Goal: Task Accomplishment & Management: Manage account settings

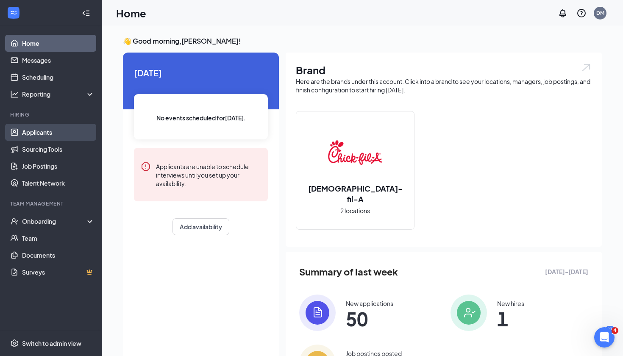
click at [57, 139] on link "Applicants" at bounding box center [58, 132] width 72 height 17
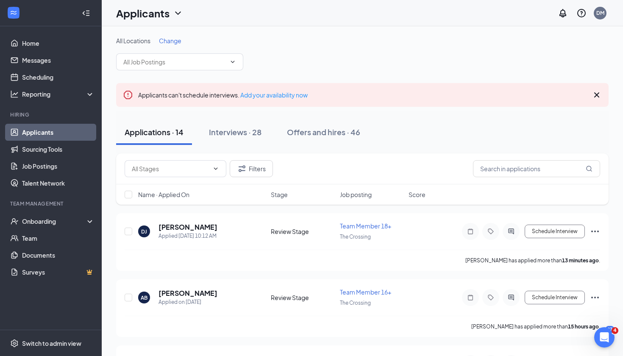
click at [174, 42] on span "Change" at bounding box center [170, 41] width 22 height 8
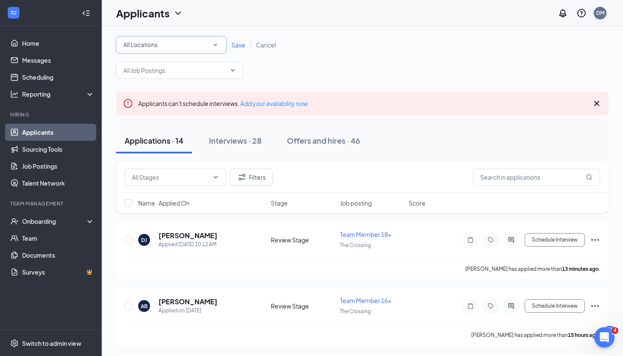
click at [171, 43] on div "All Locations" at bounding box center [171, 45] width 96 height 10
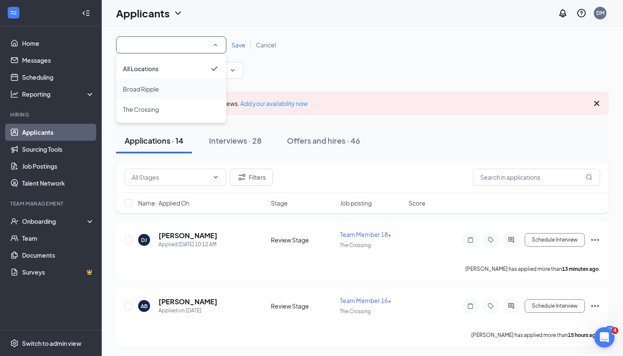
click at [169, 88] on div "Broad Ripple" at bounding box center [171, 89] width 97 height 10
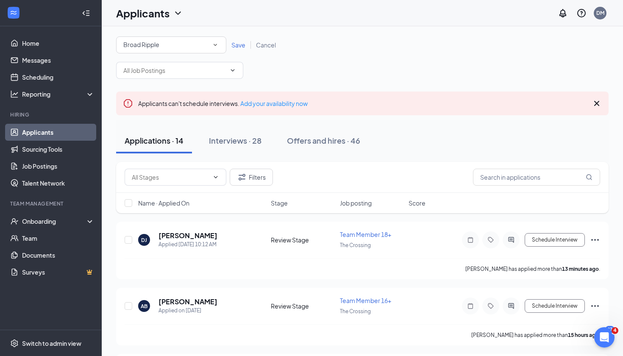
click at [241, 47] on span "Save" at bounding box center [238, 45] width 14 height 8
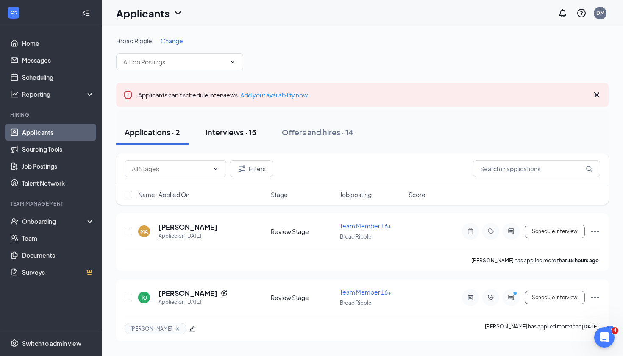
click at [238, 136] on div "Interviews · 15" at bounding box center [231, 132] width 51 height 11
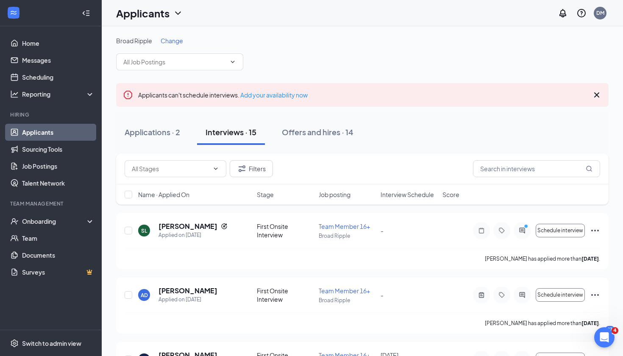
click at [397, 192] on span "Interview Schedule" at bounding box center [407, 194] width 53 height 8
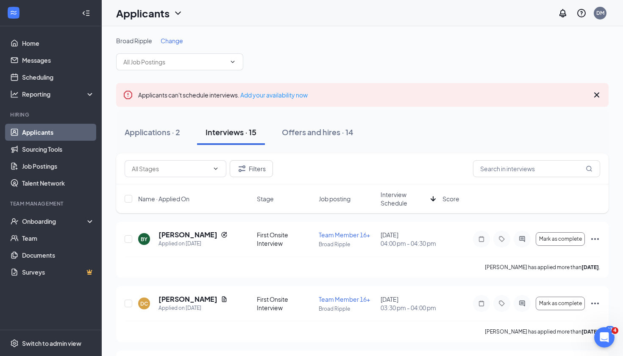
click at [397, 192] on span "Interview Schedule" at bounding box center [404, 198] width 47 height 17
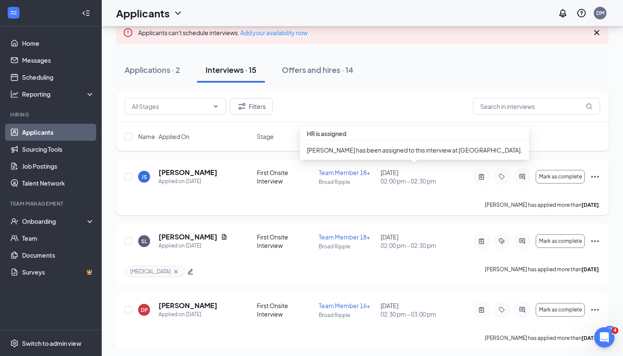
scroll to position [63, 0]
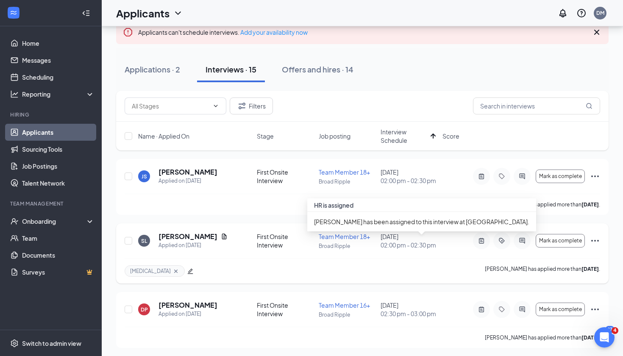
click at [404, 242] on div "[DATE] 02:00 pm - 02:30 pm" at bounding box center [409, 240] width 57 height 17
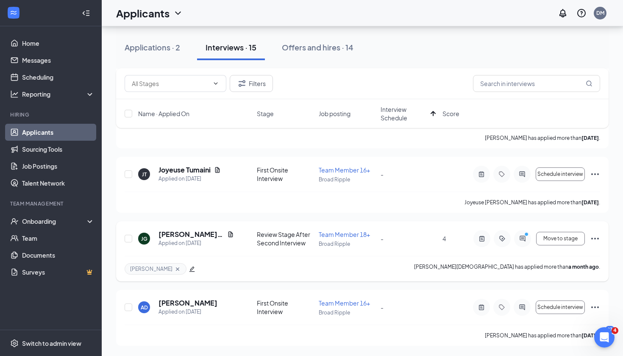
scroll to position [926, 0]
click at [524, 237] on icon "PrimaryDot" at bounding box center [528, 235] width 10 height 7
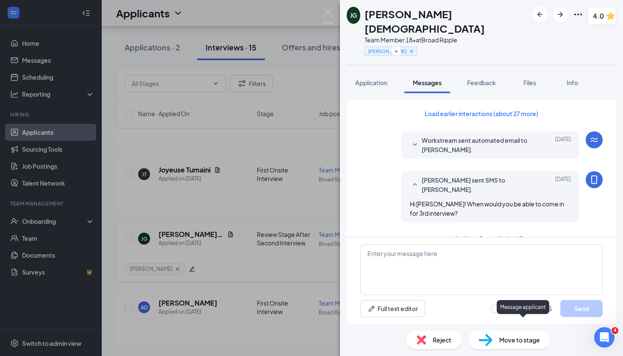
scroll to position [279, 0]
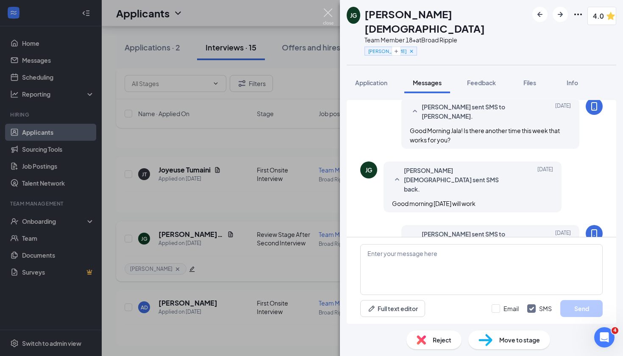
click at [328, 10] on img at bounding box center [328, 16] width 11 height 17
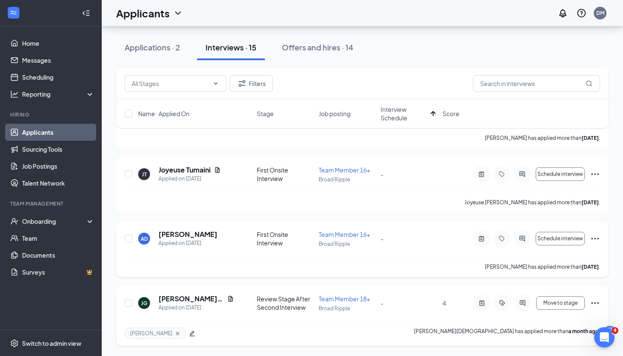
scroll to position [926, 0]
click at [576, 305] on span "Move to stage" at bounding box center [560, 303] width 34 height 6
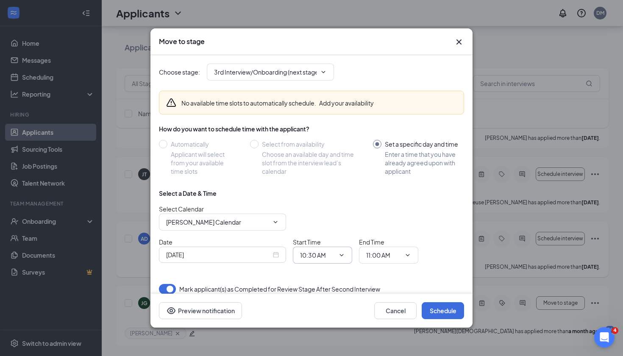
click at [330, 252] on input "10:30 AM" at bounding box center [317, 254] width 35 height 9
click at [318, 218] on div "03:00 PM" at bounding box center [319, 217] width 25 height 9
type input "03:00 PM"
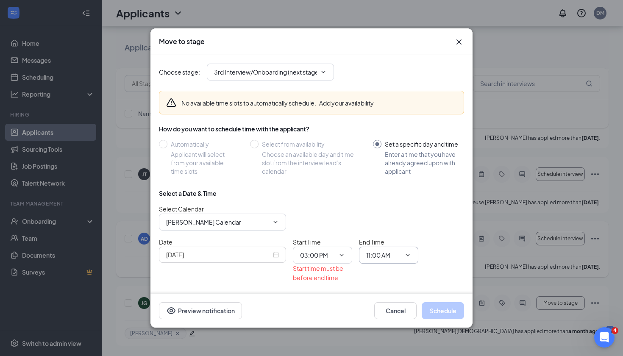
click at [381, 259] on input "11:00 AM" at bounding box center [383, 254] width 35 height 9
click at [395, 183] on div "03:00 PM" at bounding box center [385, 180] width 25 height 9
click at [445, 231] on div "Select a Date & Time Select Calendar [PERSON_NAME] Calendar Date [DATE] Start T…" at bounding box center [311, 239] width 305 height 100
click at [442, 254] on div "Date [DATE] Start Time 03:00 PM 12:00 AM 12:15 AM 12:30 AM 12:45 AM 01:00 AM 01…" at bounding box center [311, 259] width 305 height 45
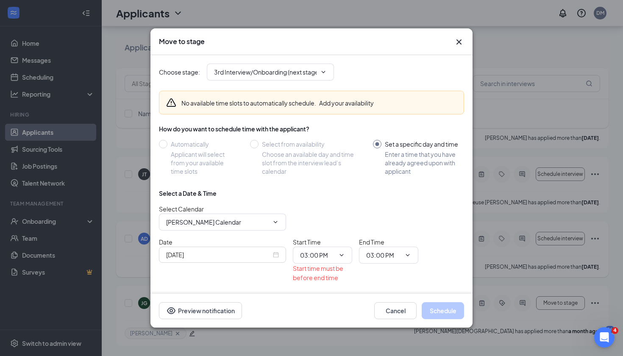
click at [437, 254] on div "Date [DATE] Start Time 03:00 PM 12:00 AM 12:15 AM 12:30 AM 12:45 AM 01:00 AM 01…" at bounding box center [311, 259] width 305 height 45
click at [398, 257] on input "03:00 PM" at bounding box center [383, 254] width 35 height 9
click at [390, 220] on div "03:30 PM" at bounding box center [385, 219] width 25 height 9
type input "03:30 PM"
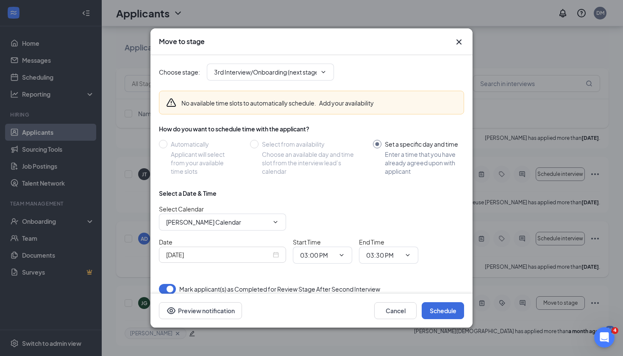
click at [441, 227] on div "Select Calendar [PERSON_NAME] Calendar" at bounding box center [311, 217] width 305 height 26
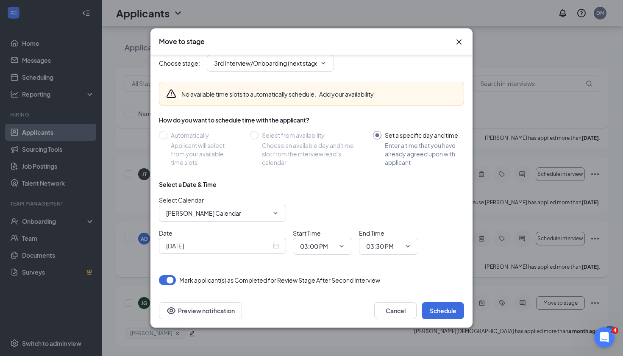
scroll to position [9, 0]
click at [448, 314] on button "Schedule" at bounding box center [443, 310] width 42 height 17
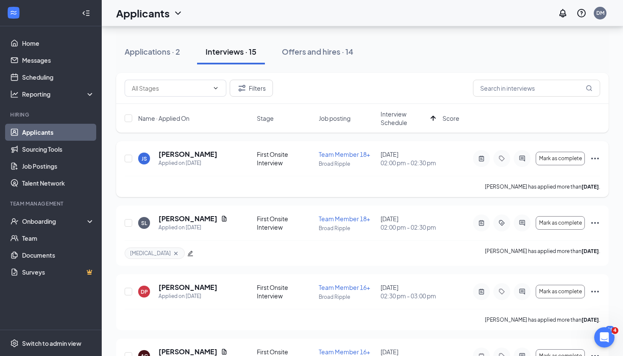
scroll to position [73, 0]
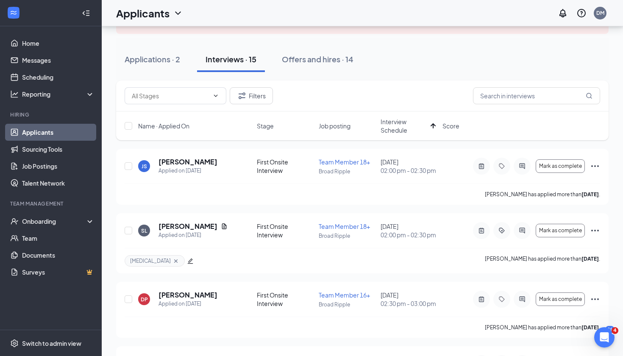
click at [396, 122] on span "Interview Schedule" at bounding box center [404, 125] width 47 height 17
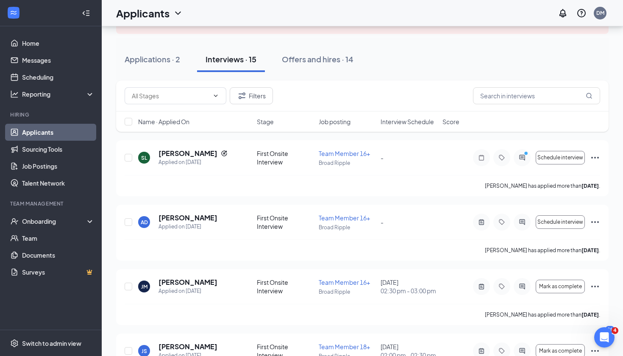
click at [401, 125] on span "Interview Schedule" at bounding box center [407, 121] width 53 height 8
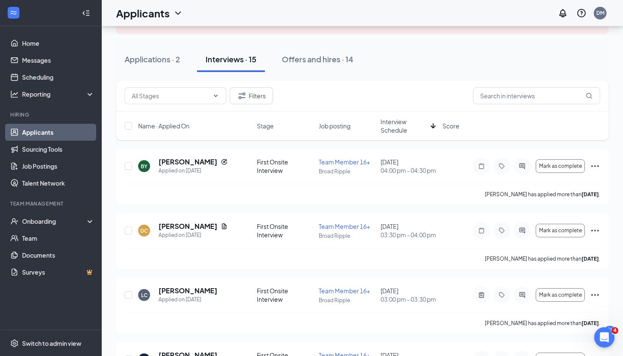
click at [401, 125] on span "Interview Schedule" at bounding box center [404, 125] width 47 height 17
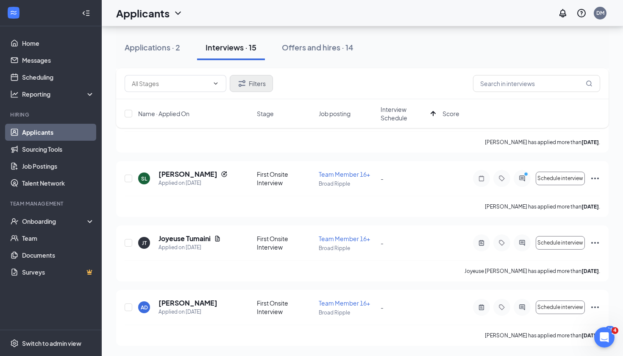
scroll to position [934, 0]
click at [164, 52] on div "Applications · 2" at bounding box center [153, 47] width 56 height 11
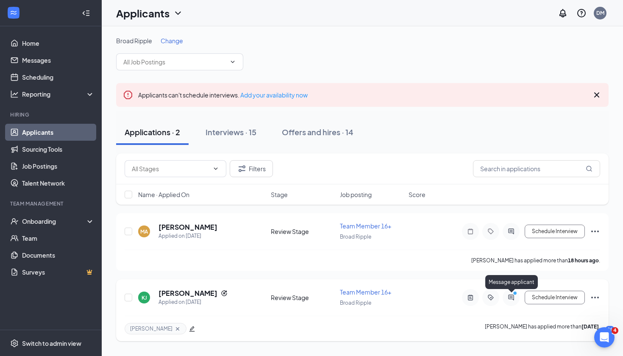
click at [513, 294] on circle "PrimaryDot" at bounding box center [515, 293] width 4 height 4
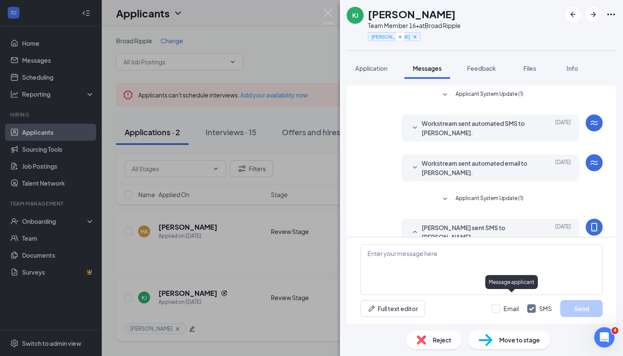
scroll to position [87, 0]
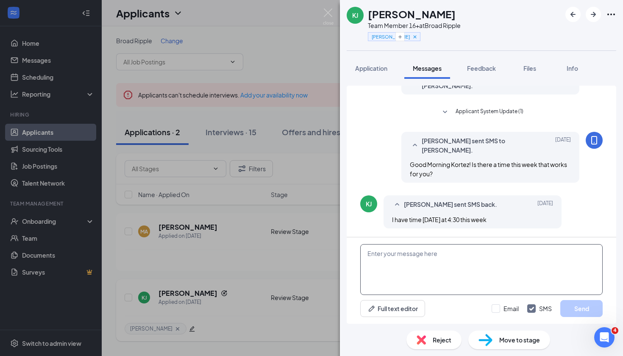
click at [481, 256] on textarea at bounding box center [481, 269] width 242 height 51
click at [426, 250] on textarea "Are you available at 4 any day?" at bounding box center [481, 269] width 242 height 51
type textarea "Are you available at 4pm any day?"
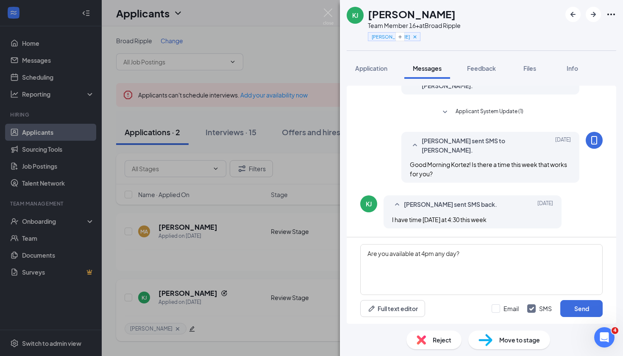
click at [603, 230] on div "Applicant System Update (1) Workstream sent automated SMS to [PERSON_NAME]. [DA…" at bounding box center [482, 161] width 270 height 151
click at [386, 259] on textarea "Are you available at 4pm any day?" at bounding box center [481, 269] width 242 height 51
click at [573, 306] on button "Send" at bounding box center [581, 308] width 42 height 17
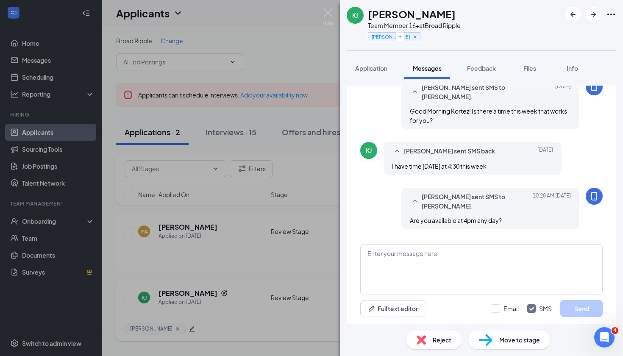
scroll to position [141, 0]
click at [325, 13] on img at bounding box center [328, 16] width 11 height 17
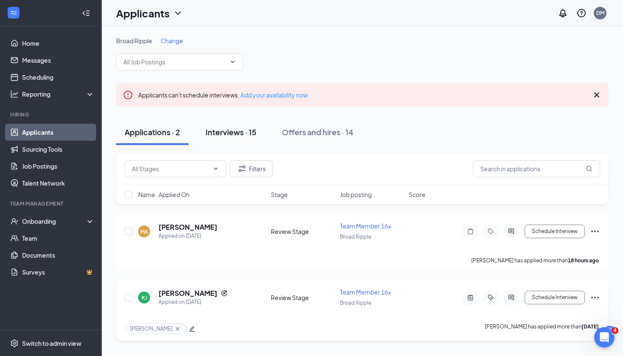
click at [242, 136] on div "Interviews · 15" at bounding box center [231, 132] width 51 height 11
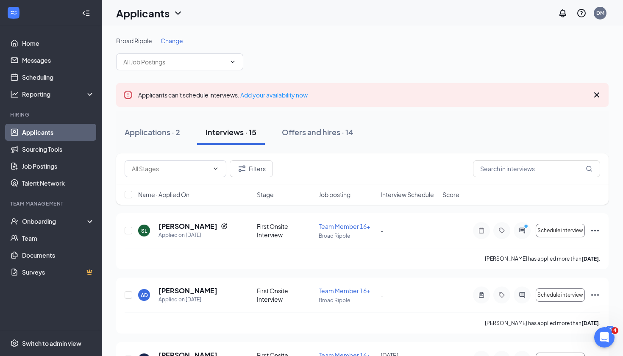
click at [413, 196] on span "Interview Schedule" at bounding box center [407, 194] width 53 height 8
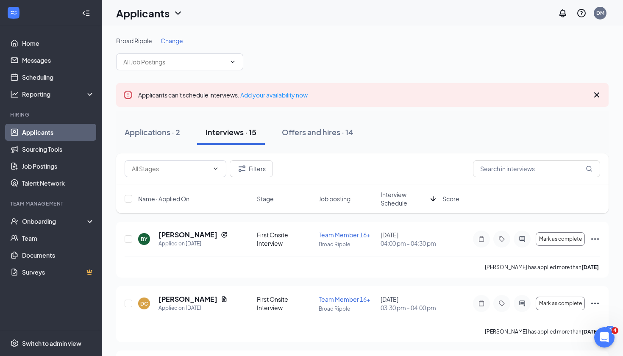
click at [413, 196] on span "Interview Schedule" at bounding box center [404, 198] width 47 height 17
click at [39, 79] on link "Scheduling" at bounding box center [58, 77] width 72 height 17
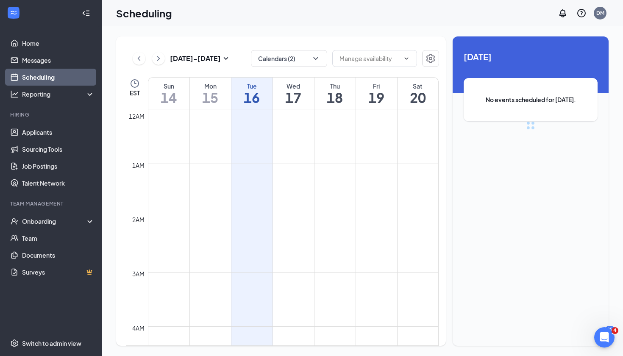
scroll to position [417, 0]
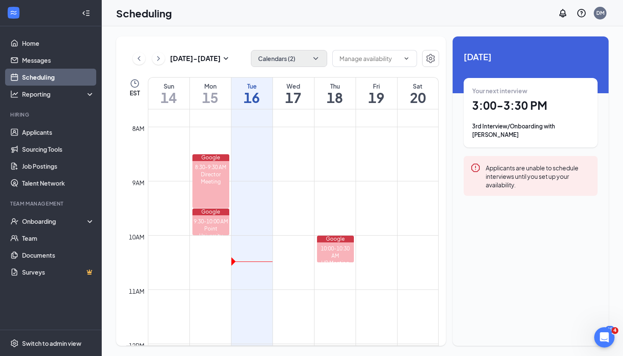
click at [318, 58] on icon "ChevronDown" at bounding box center [315, 58] width 8 height 8
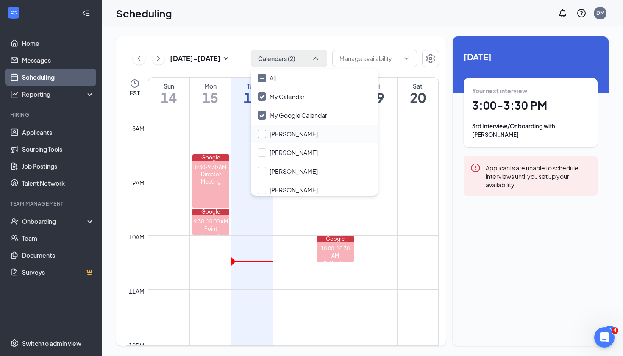
click at [263, 133] on div at bounding box center [262, 134] width 8 height 8
click at [263, 133] on input "[PERSON_NAME]" at bounding box center [288, 134] width 60 height 8
click at [263, 133] on div at bounding box center [262, 134] width 8 height 8
click at [263, 133] on input "[PERSON_NAME]" at bounding box center [288, 134] width 60 height 8
click at [264, 132] on div at bounding box center [262, 134] width 8 height 8
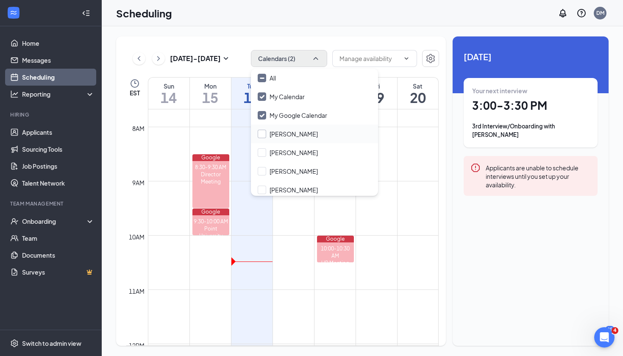
click at [264, 132] on input "[PERSON_NAME]" at bounding box center [288, 134] width 60 height 8
click at [261, 134] on input "[PERSON_NAME]" at bounding box center [288, 134] width 60 height 8
checkbox input "true"
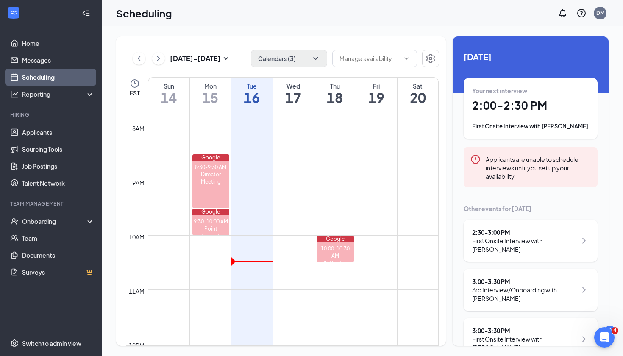
click at [422, 34] on div "[DATE] - [DATE] Calendars (3) EST Sun 14 Mon 15 Tue 16 Wed 17 Thu 18 Fri 19 Sat…" at bounding box center [362, 191] width 521 height 330
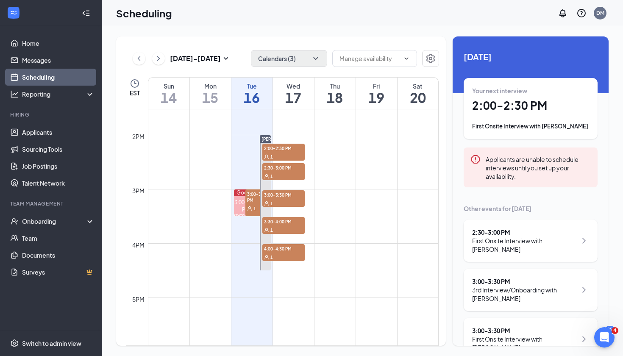
scroll to position [716, 0]
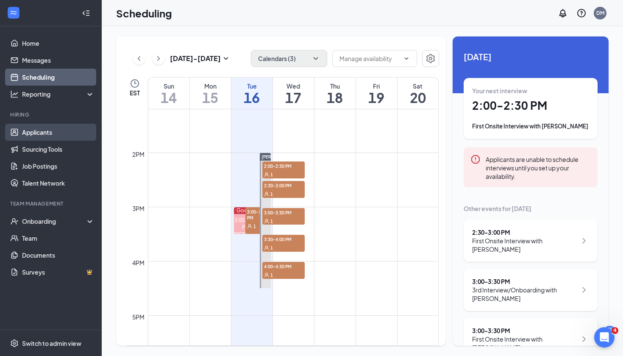
click at [48, 129] on link "Applicants" at bounding box center [58, 132] width 72 height 17
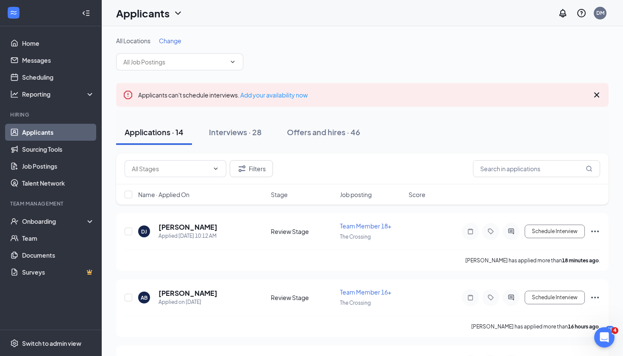
click at [173, 41] on span "Change" at bounding box center [170, 41] width 22 height 8
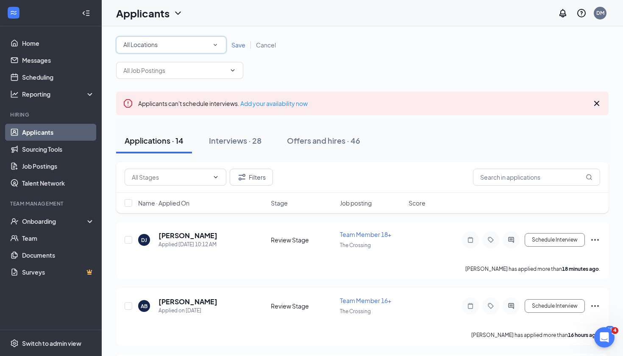
click at [205, 48] on div "All Locations" at bounding box center [171, 45] width 96 height 10
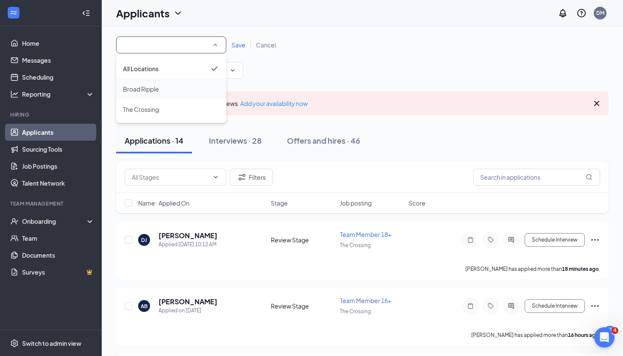
click at [190, 79] on li "Broad Ripple" at bounding box center [171, 89] width 110 height 20
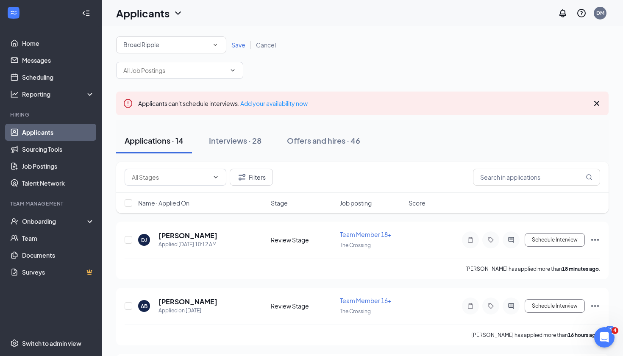
click at [236, 47] on span "Save" at bounding box center [238, 45] width 14 height 8
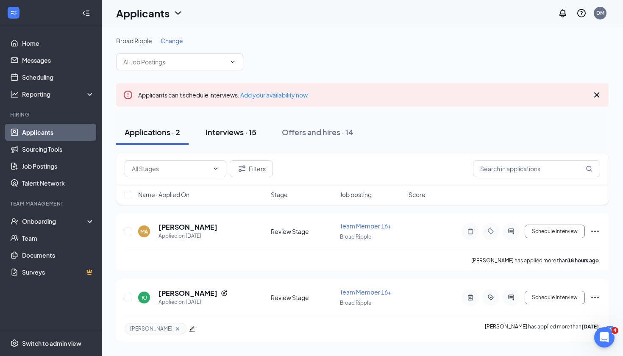
click at [239, 128] on div "Interviews · 15" at bounding box center [231, 132] width 51 height 11
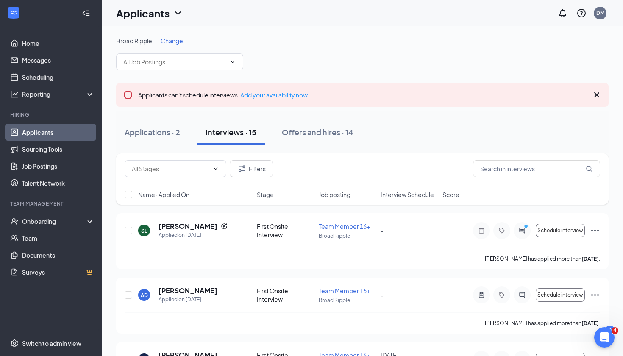
click at [413, 191] on span "Interview Schedule" at bounding box center [407, 194] width 53 height 8
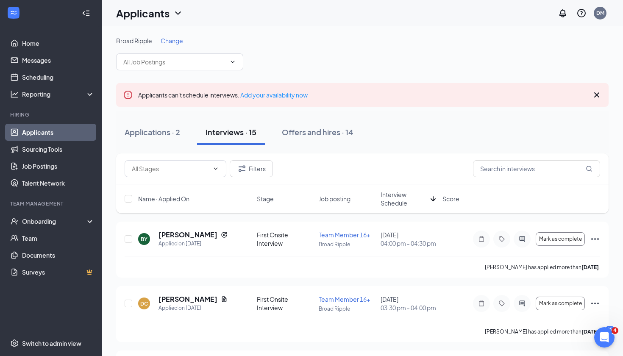
click at [413, 191] on span "Interview Schedule" at bounding box center [404, 198] width 47 height 17
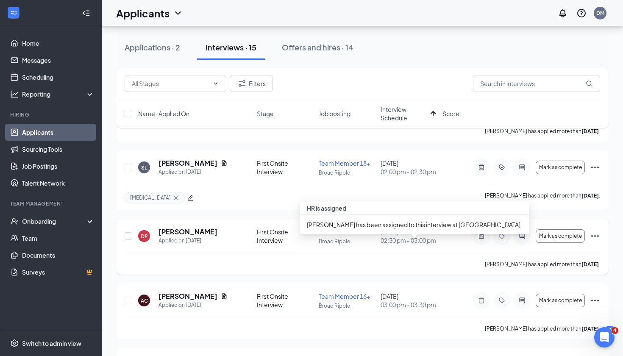
scroll to position [138, 0]
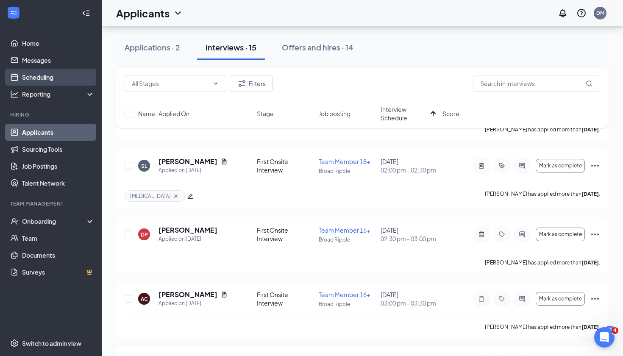
click at [54, 82] on link "Scheduling" at bounding box center [58, 77] width 72 height 17
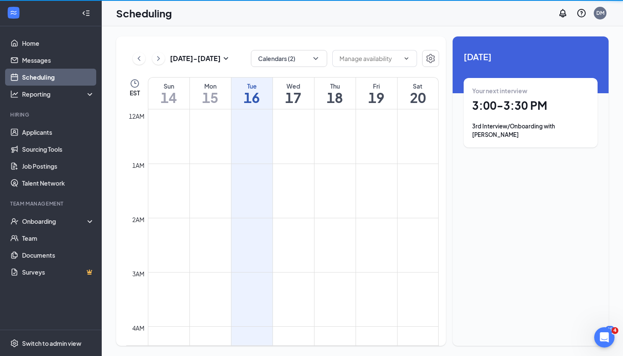
scroll to position [417, 0]
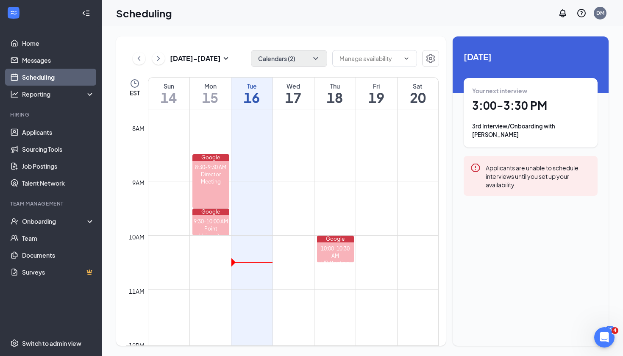
click at [299, 59] on button "Calendars (2)" at bounding box center [289, 58] width 76 height 17
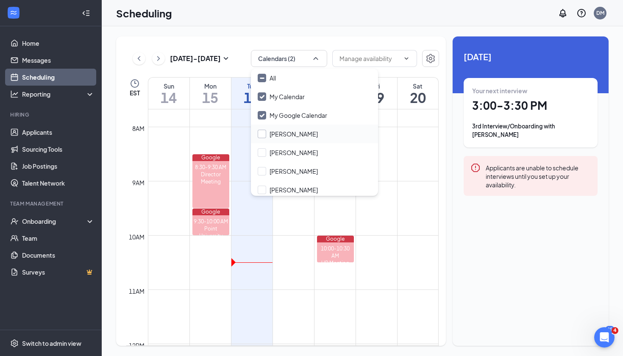
click at [261, 132] on input "[PERSON_NAME]" at bounding box center [288, 134] width 60 height 8
checkbox input "true"
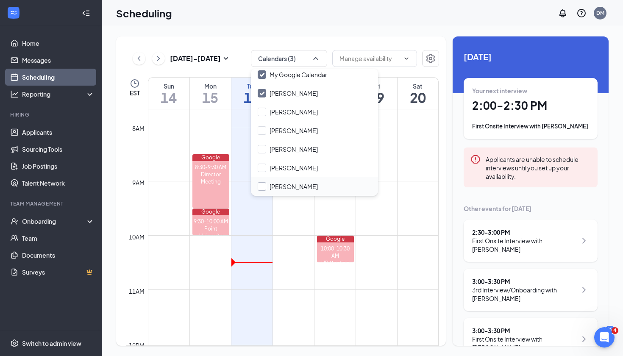
click at [262, 185] on input "[PERSON_NAME]" at bounding box center [288, 186] width 60 height 8
checkbox input "true"
click at [358, 37] on div "[DATE] - [DATE] Calendars (4) EST Sun 14 Mon 15 Tue 16 Wed 17 Thu 18 Fri 19 Sat…" at bounding box center [281, 190] width 330 height 309
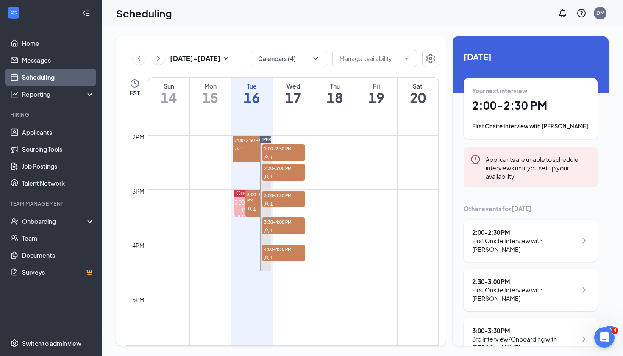
scroll to position [736, 0]
